Goal: Task Accomplishment & Management: Use online tool/utility

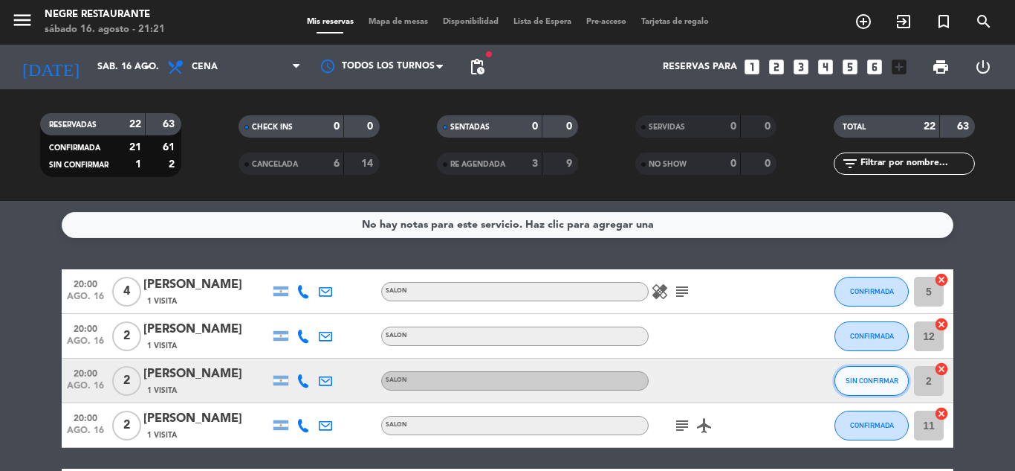
click at [842, 378] on button "SIN CONFIRMAR" at bounding box center [872, 381] width 74 height 30
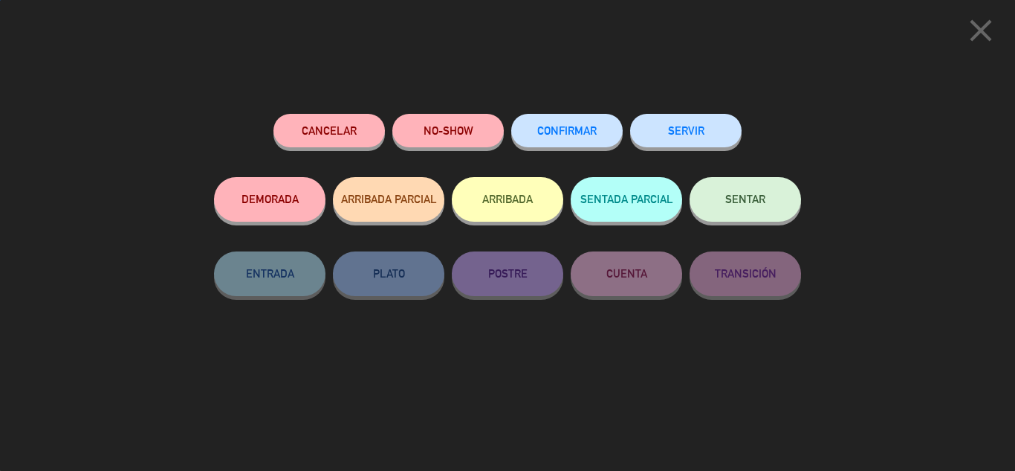
click at [593, 114] on div "CONFIRMAR" at bounding box center [566, 145] width 111 height 63
click at [603, 132] on button "CONFIRMAR" at bounding box center [566, 130] width 111 height 33
click at [0, 0] on div at bounding box center [0, 0] width 0 height 0
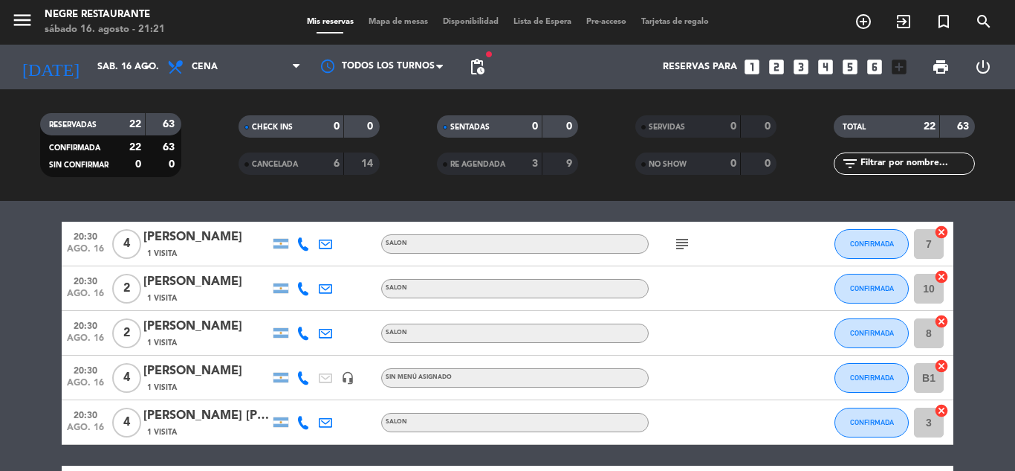
scroll to position [223, 0]
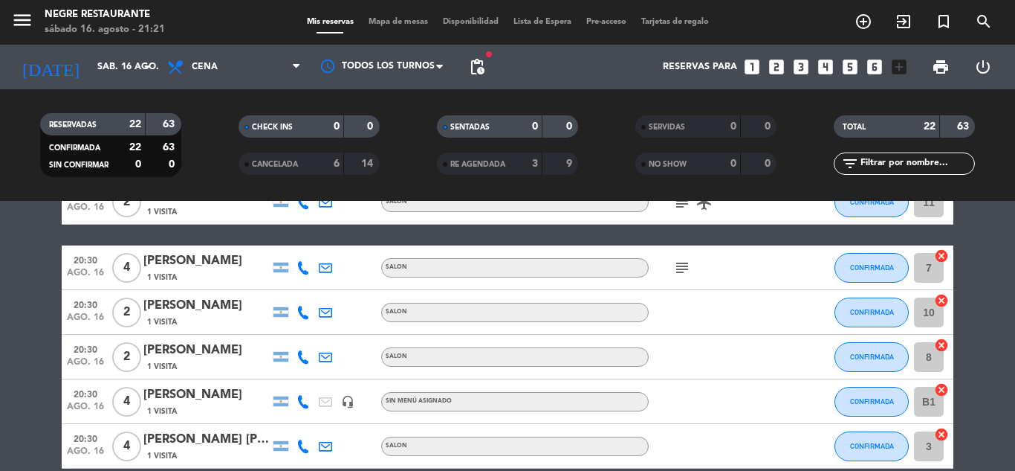
click at [682, 267] on icon "subject" at bounding box center [682, 268] width 18 height 18
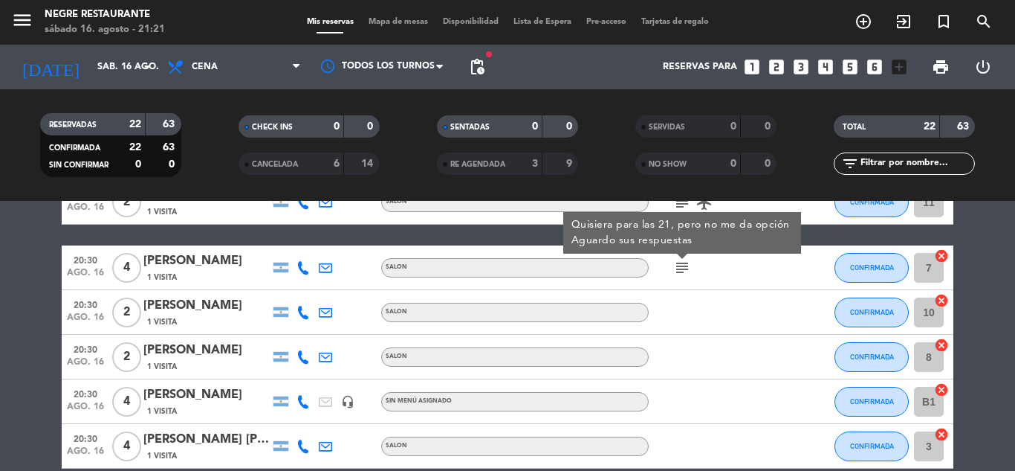
click at [681, 267] on icon "subject" at bounding box center [682, 268] width 18 height 18
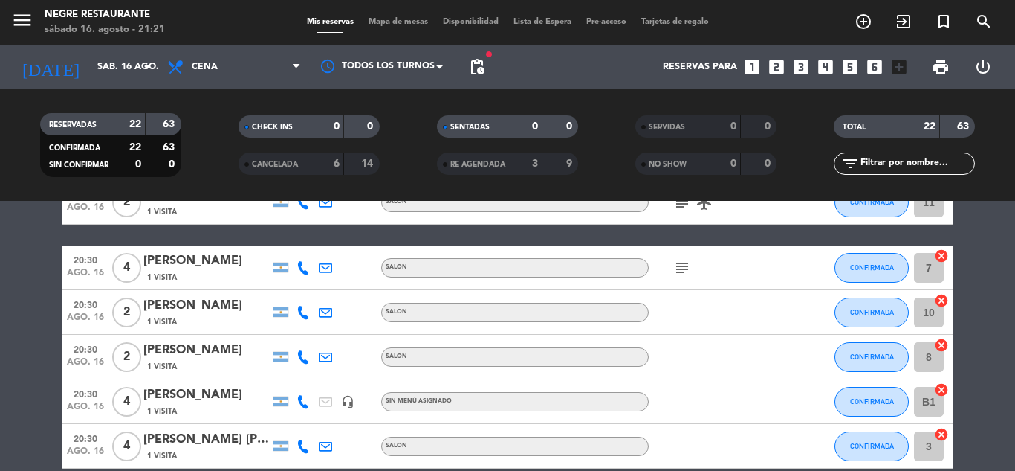
click at [337, 158] on strong "6" at bounding box center [337, 163] width 6 height 10
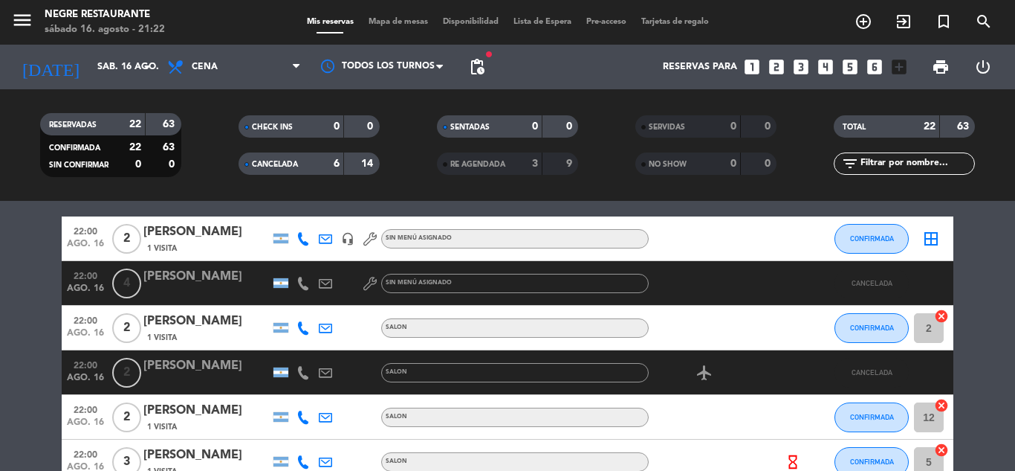
scroll to position [780, 0]
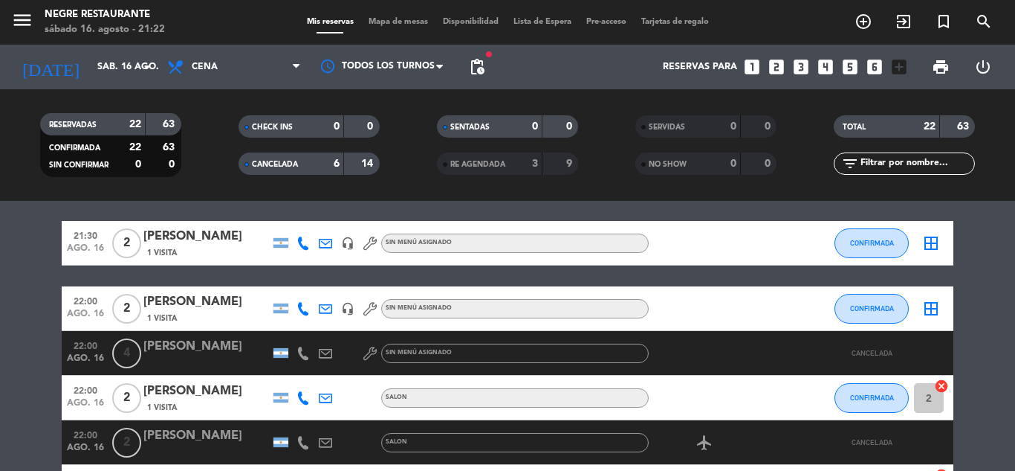
click at [276, 161] on span "CANCELADA" at bounding box center [275, 164] width 46 height 7
click at [291, 163] on span "CANCELADA" at bounding box center [275, 164] width 46 height 7
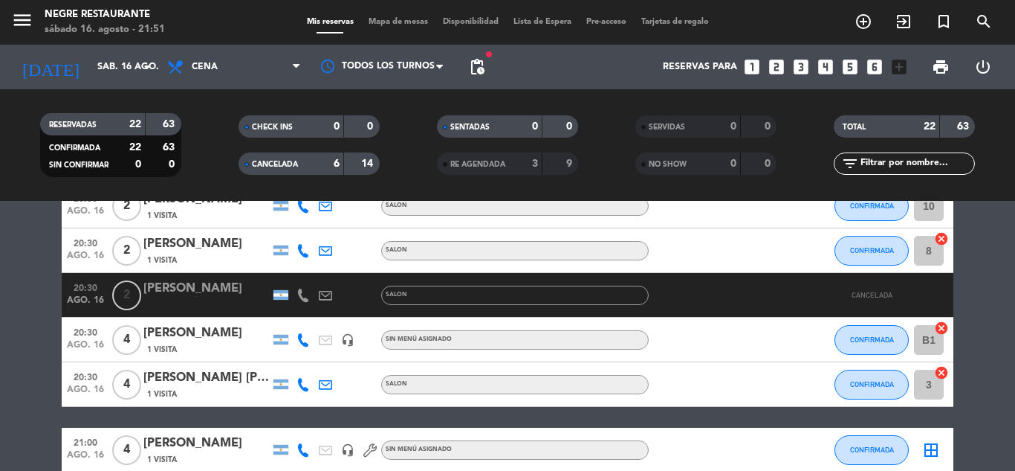
scroll to position [408, 0]
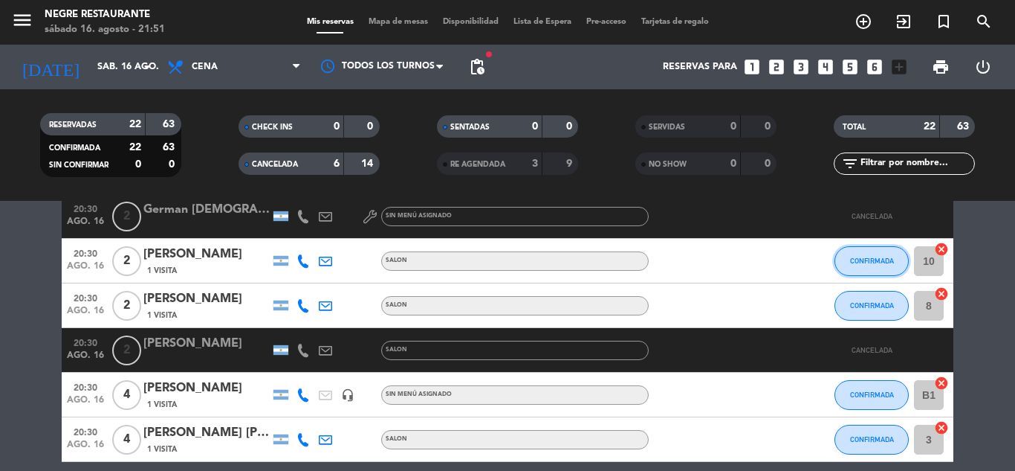
click at [902, 253] on button "CONFIRMADA" at bounding box center [872, 261] width 74 height 30
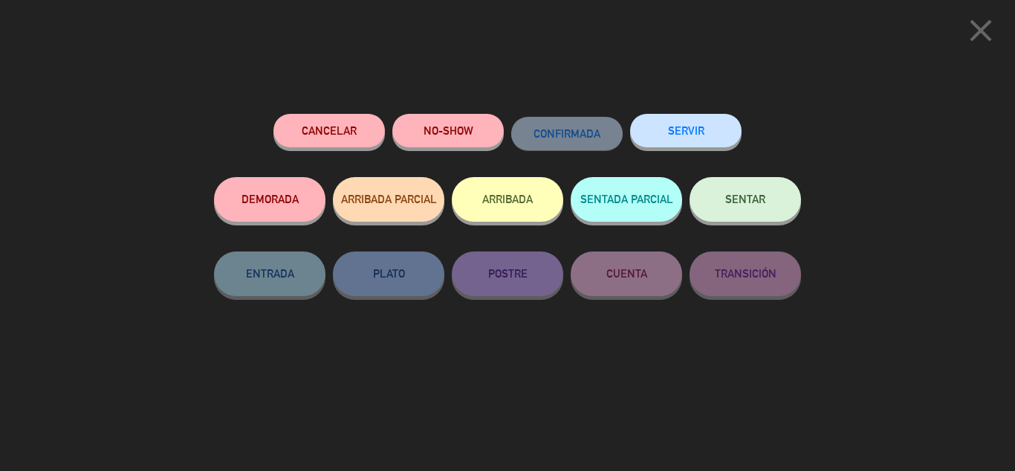
click at [395, 129] on button "NO-SHOW" at bounding box center [447, 130] width 111 height 33
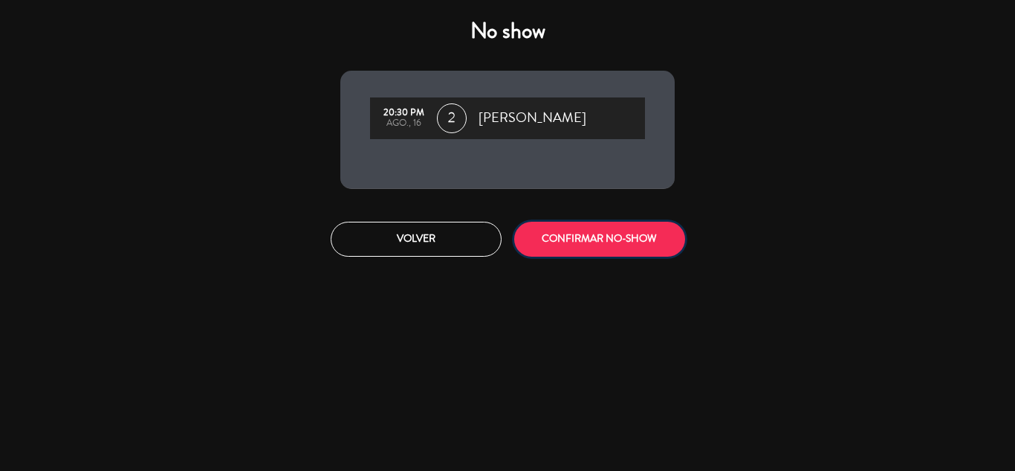
click at [554, 224] on button "CONFIRMAR NO-SHOW" at bounding box center [599, 239] width 171 height 35
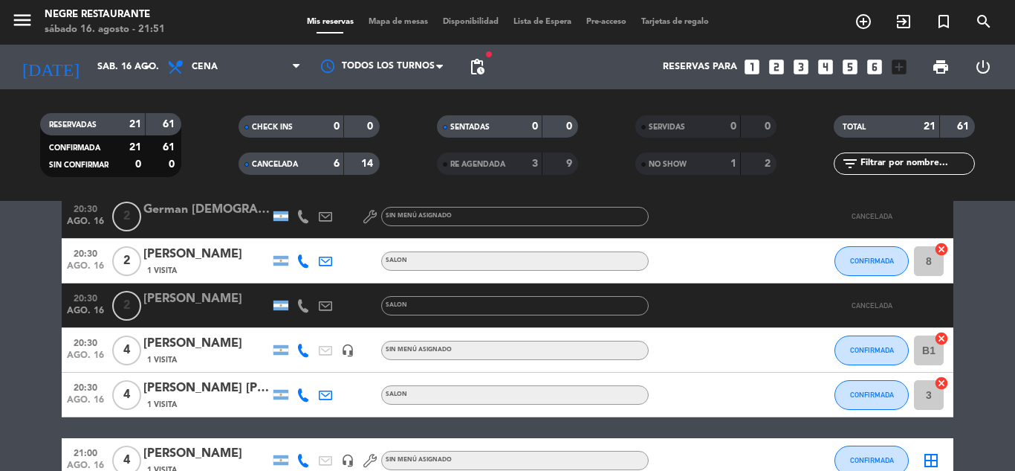
click at [307, 24] on span "Mis reservas" at bounding box center [331, 22] width 62 height 8
click at [148, 121] on div "RESERVADAS 21 61" at bounding box center [110, 124] width 141 height 22
click at [318, 158] on div "6" at bounding box center [325, 163] width 30 height 17
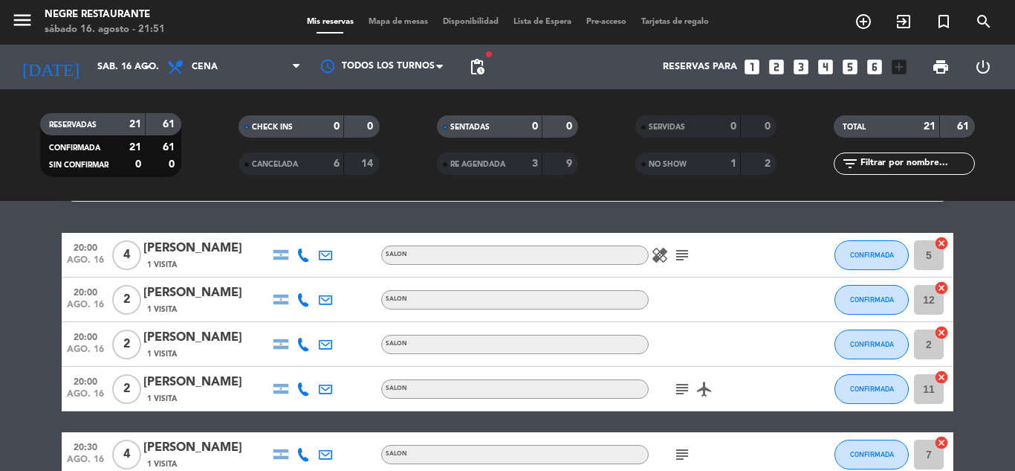
scroll to position [259, 0]
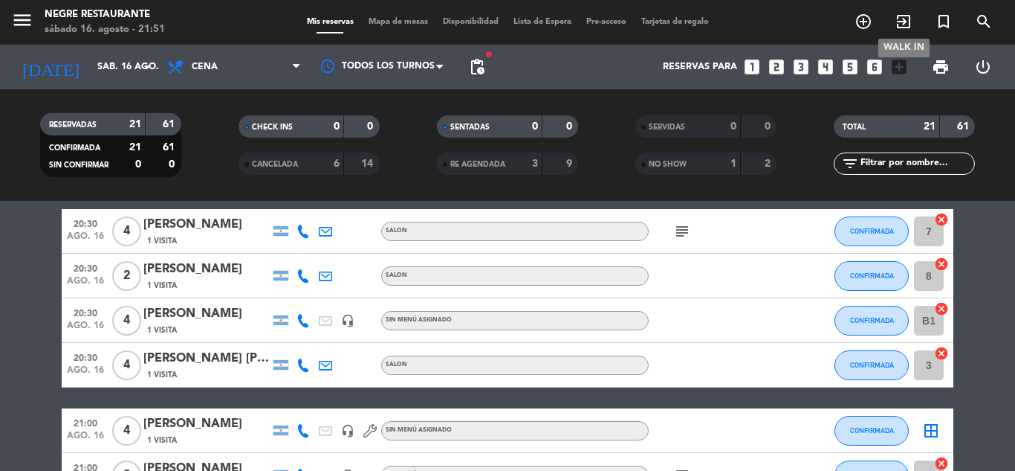
click at [908, 25] on icon "exit_to_app" at bounding box center [904, 22] width 18 height 18
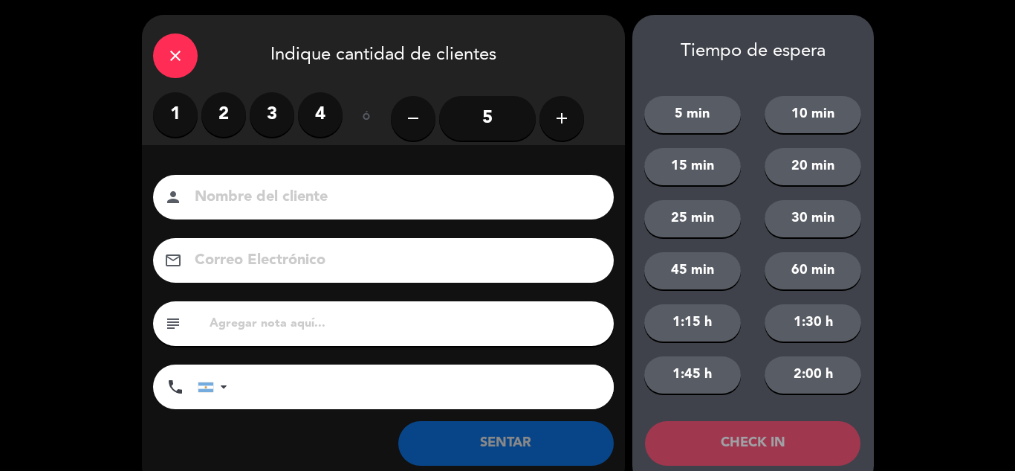
click at [235, 111] on label "2" at bounding box center [223, 114] width 45 height 45
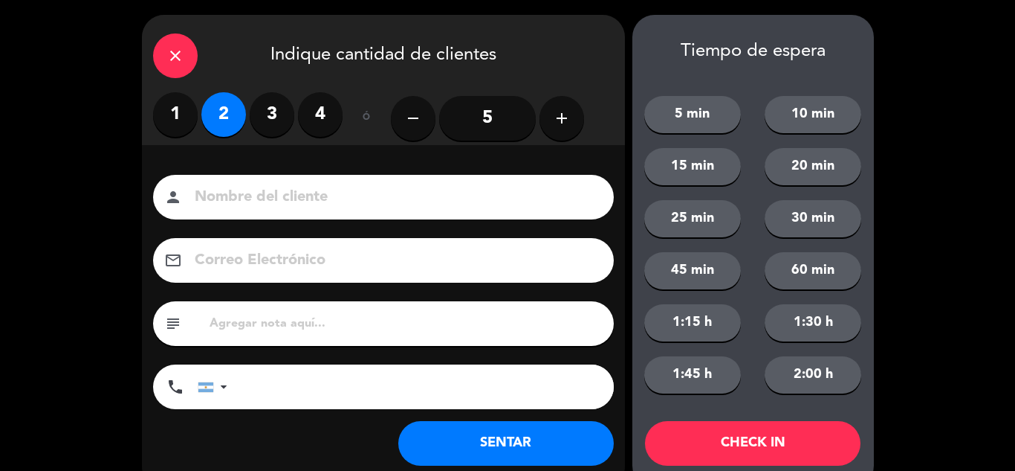
click at [536, 435] on button "SENTAR" at bounding box center [506, 443] width 216 height 45
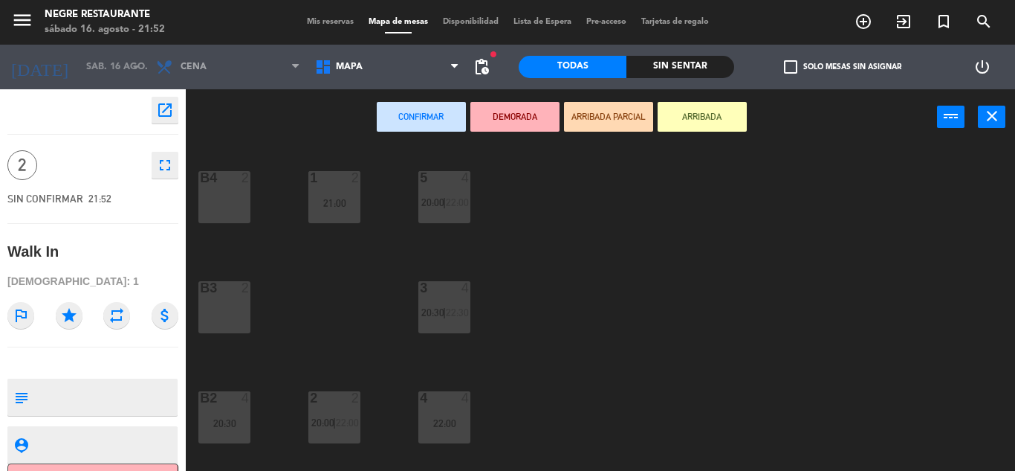
click at [395, 127] on button "Confirmar" at bounding box center [421, 117] width 89 height 30
click at [447, 129] on button "Confirmar" at bounding box center [421, 117] width 89 height 30
click at [200, 205] on div "B4 2" at bounding box center [224, 197] width 52 height 52
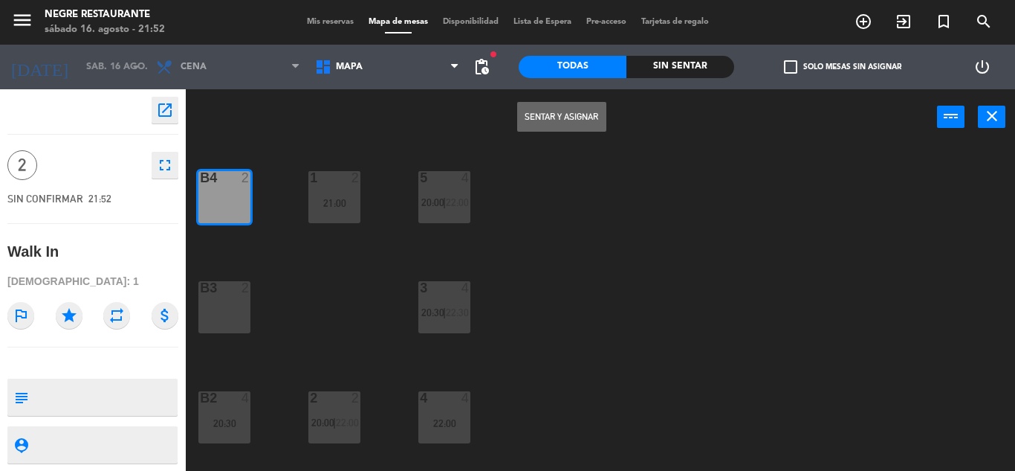
click at [574, 113] on button "Sentar y Asignar" at bounding box center [561, 117] width 89 height 30
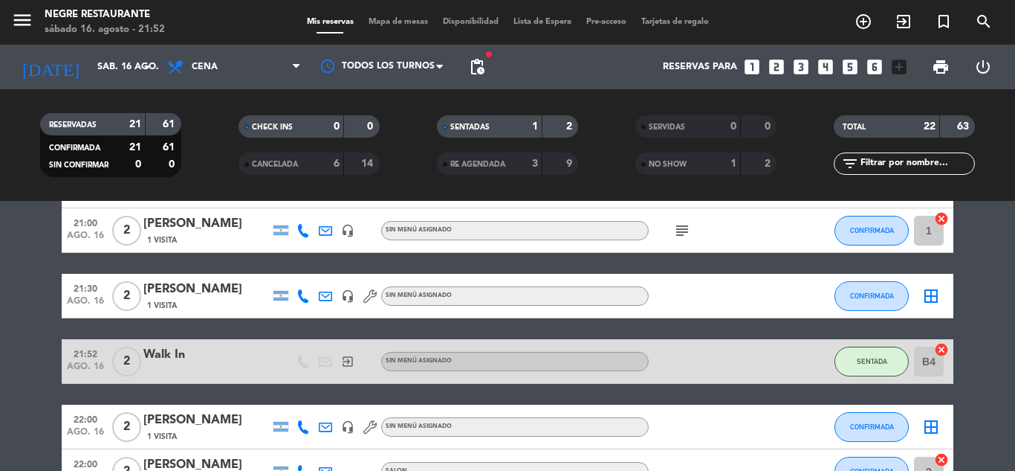
scroll to position [520, 0]
